Goal: Entertainment & Leisure: Consume media (video, audio)

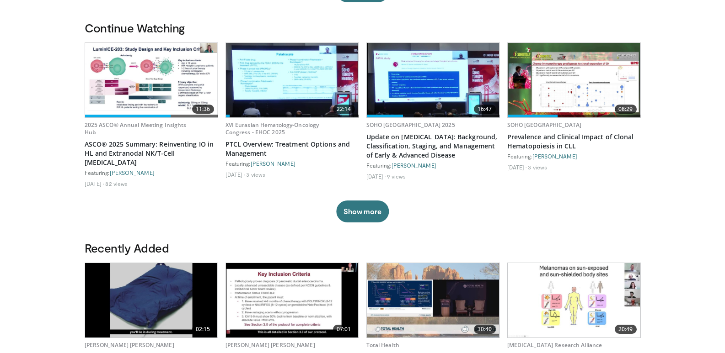
scroll to position [411, 0]
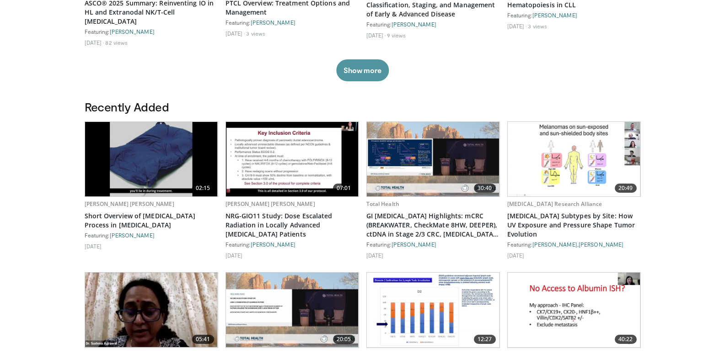
click at [355, 64] on button "Show more" at bounding box center [362, 70] width 53 height 22
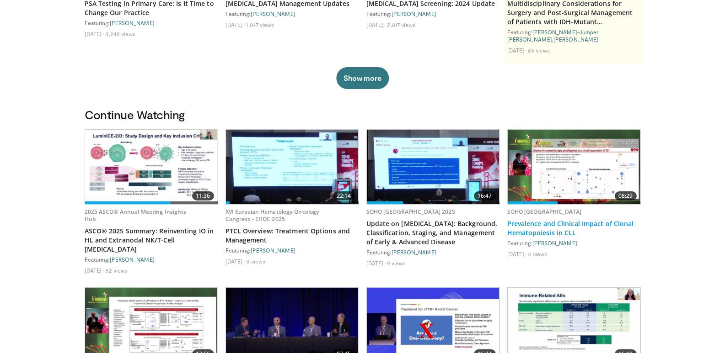
scroll to position [46, 0]
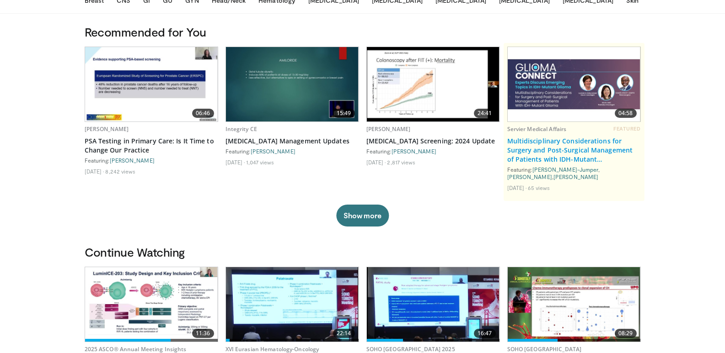
click at [557, 149] on link "Multidisciplinary Considerations for Surgery and Post-Surgical Management of Pa…" at bounding box center [574, 150] width 134 height 27
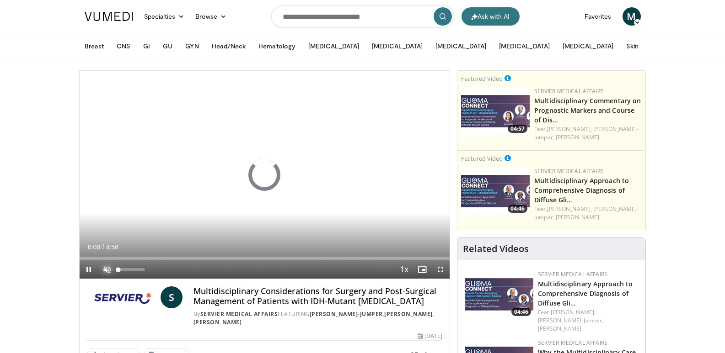
click at [107, 267] on span "Video Player" at bounding box center [107, 270] width 18 height 18
click at [84, 272] on span "Video Player" at bounding box center [89, 270] width 18 height 18
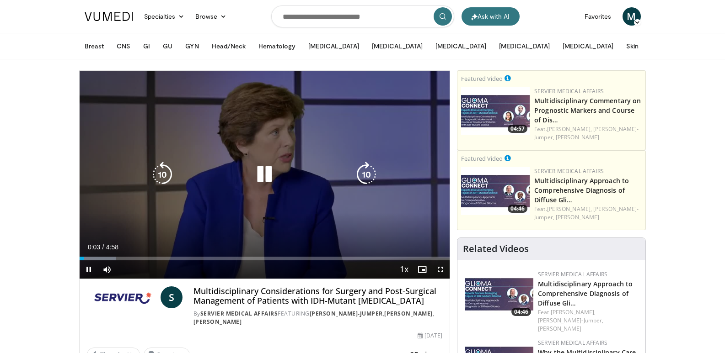
click at [268, 176] on icon "Video Player" at bounding box center [264, 175] width 26 height 26
click at [169, 180] on icon "Video Player" at bounding box center [163, 175] width 26 height 26
click at [249, 168] on div "Video Player" at bounding box center [264, 175] width 222 height 18
click at [275, 172] on icon "Video Player" at bounding box center [264, 175] width 26 height 26
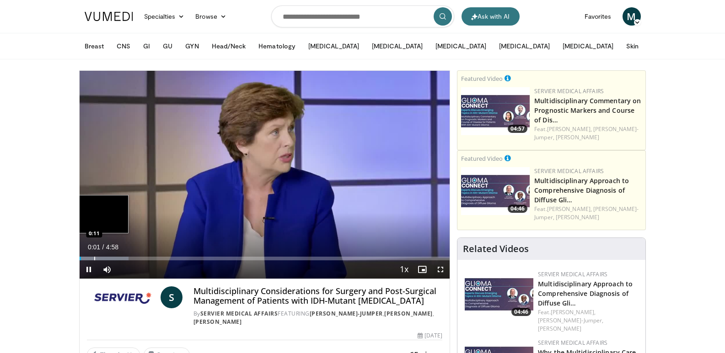
click at [92, 260] on div "Loaded : 13.27% 0:01 0:11" at bounding box center [265, 259] width 370 height 4
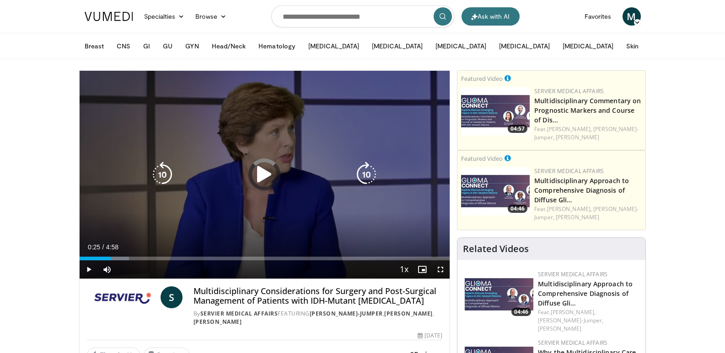
click at [111, 257] on div "Loaded : 13.42% 0:12 0:22" at bounding box center [265, 259] width 370 height 4
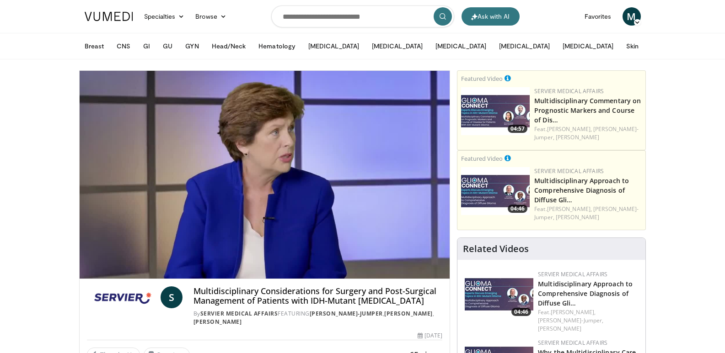
drag, startPoint x: 11, startPoint y: 162, endPoint x: 19, endPoint y: 161, distance: 7.3
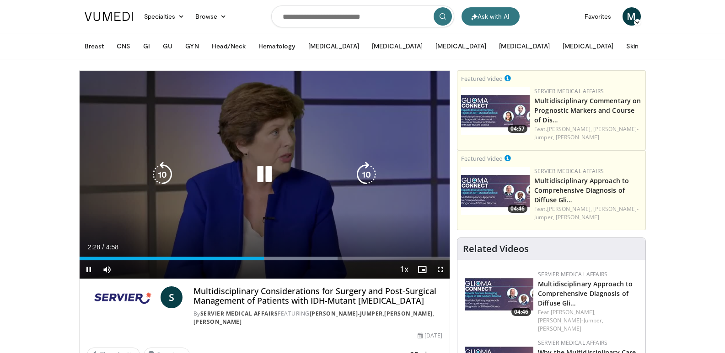
click at [258, 258] on video-js "**********" at bounding box center [265, 175] width 370 height 208
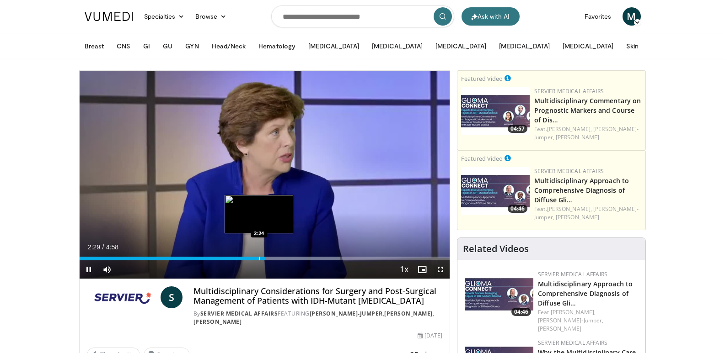
click at [259, 259] on div "Progress Bar" at bounding box center [259, 259] width 1 height 4
click at [251, 256] on div "Loaded : 70.44% 2:26 2:13" at bounding box center [265, 256] width 370 height 9
click at [253, 258] on div "Progress Bar" at bounding box center [252, 259] width 1 height 4
click at [266, 257] on div "Progress Bar" at bounding box center [266, 259] width 1 height 4
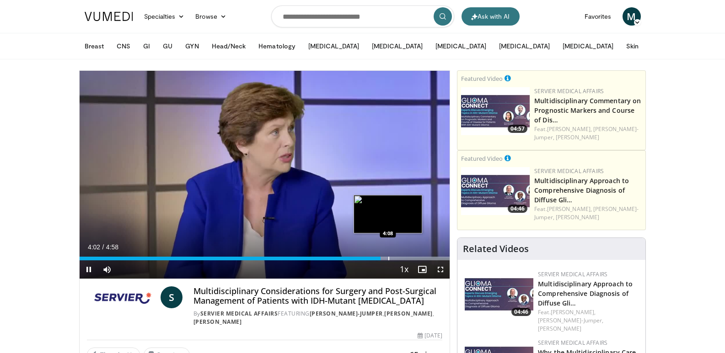
click at [389, 255] on div "Loaded : 100.00% 4:02 4:08" at bounding box center [265, 256] width 370 height 9
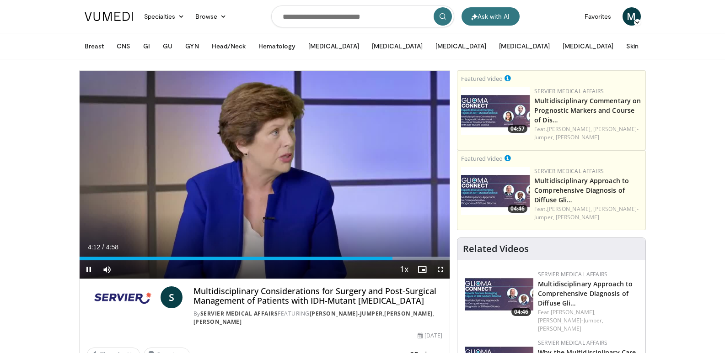
click at [393, 261] on div "Video Player" at bounding box center [394, 270] width 2 height 18
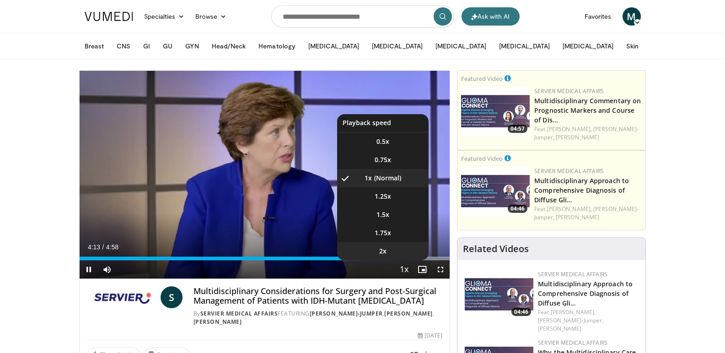
click at [402, 257] on li "2x" at bounding box center [382, 251] width 91 height 18
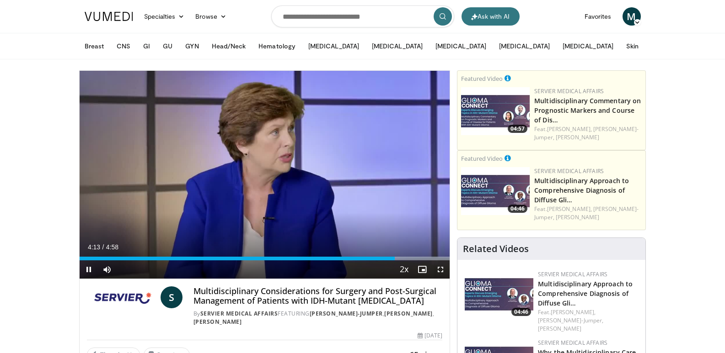
click at [402, 257] on div "Progress Bar" at bounding box center [393, 259] width 113 height 4
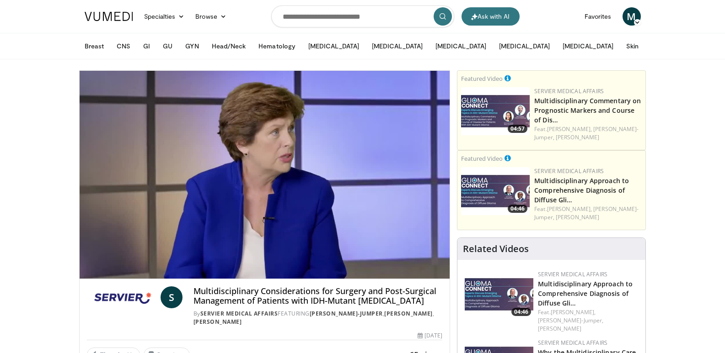
click at [421, 261] on div "10 seconds Tap to unmute" at bounding box center [265, 175] width 370 height 208
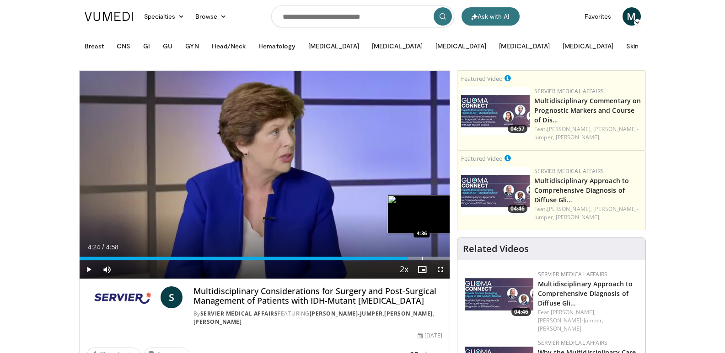
click at [422, 258] on div "Progress Bar" at bounding box center [422, 259] width 1 height 4
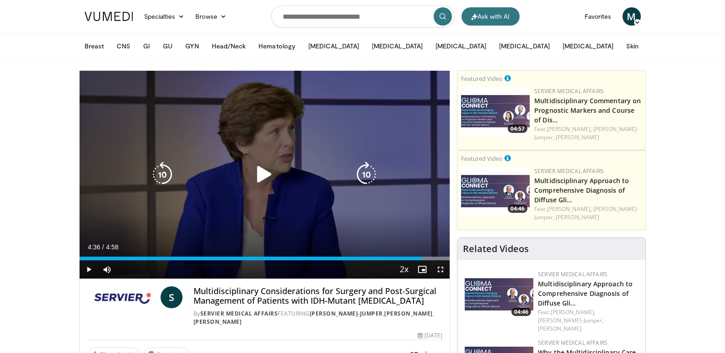
click at [286, 231] on div "10 seconds Tap to unmute" at bounding box center [265, 175] width 370 height 208
